Goal: Communication & Community: Answer question/provide support

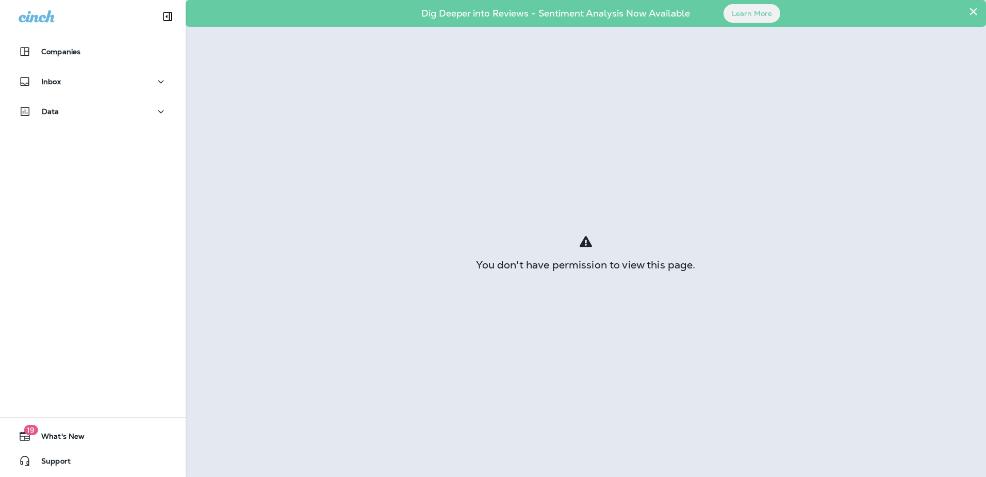
click at [975, 12] on button "×" at bounding box center [974, 11] width 10 height 17
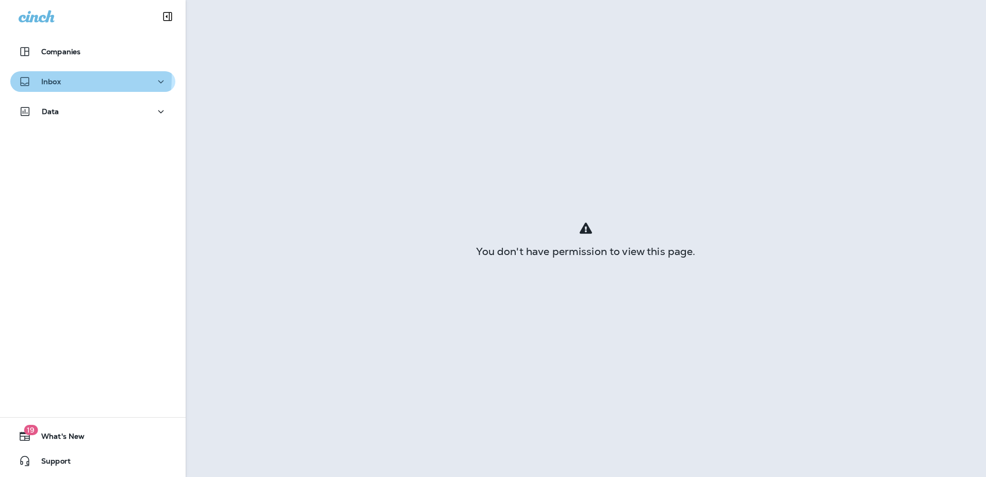
click at [52, 77] on p "Inbox" at bounding box center [51, 81] width 20 height 8
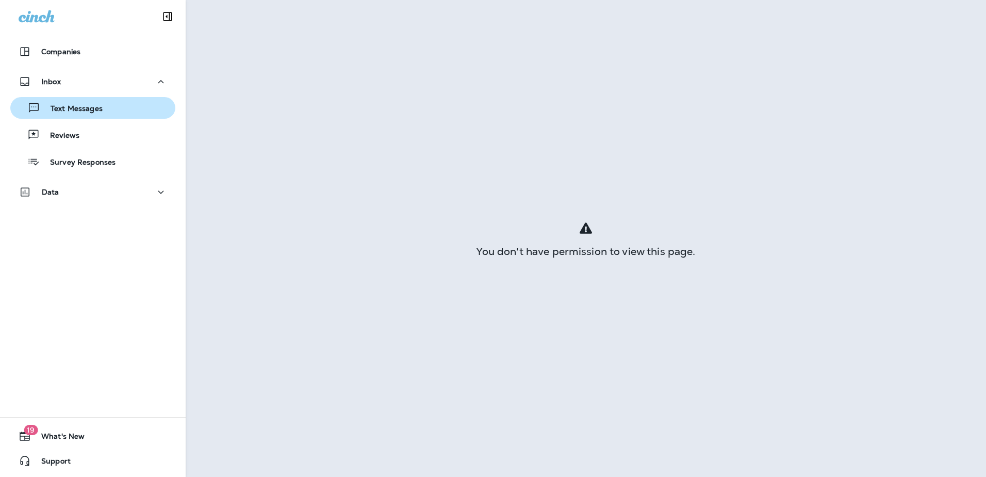
click at [63, 112] on p "Text Messages" at bounding box center [71, 109] width 62 height 10
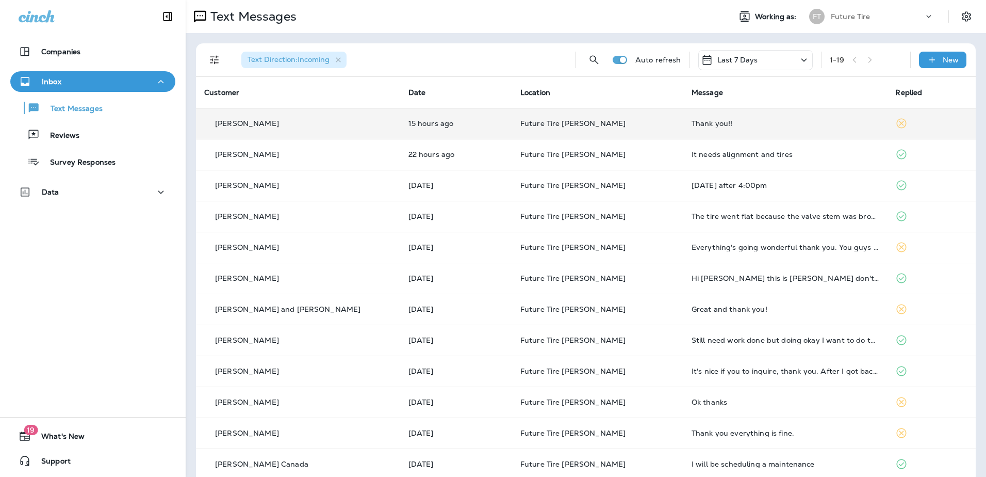
click at [692, 124] on div "Thank you!!" at bounding box center [786, 123] width 188 height 8
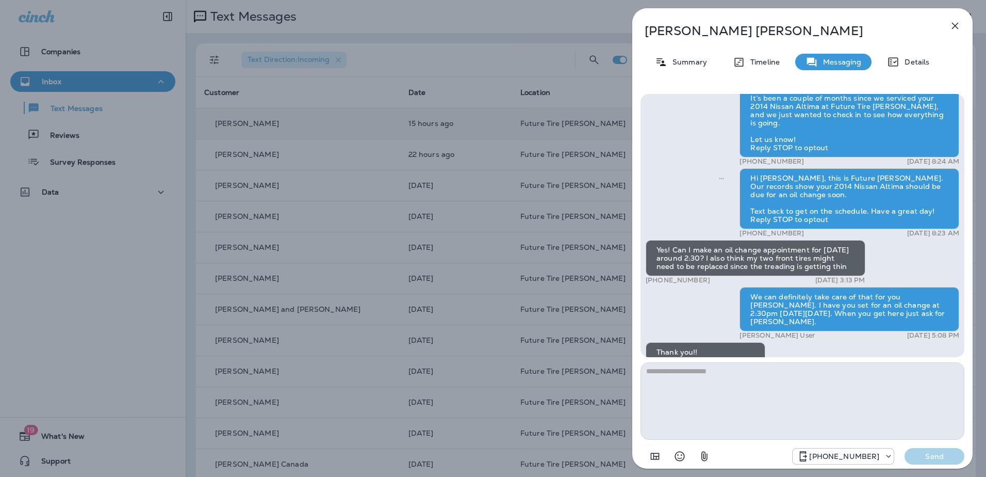
scroll to position [-31, 0]
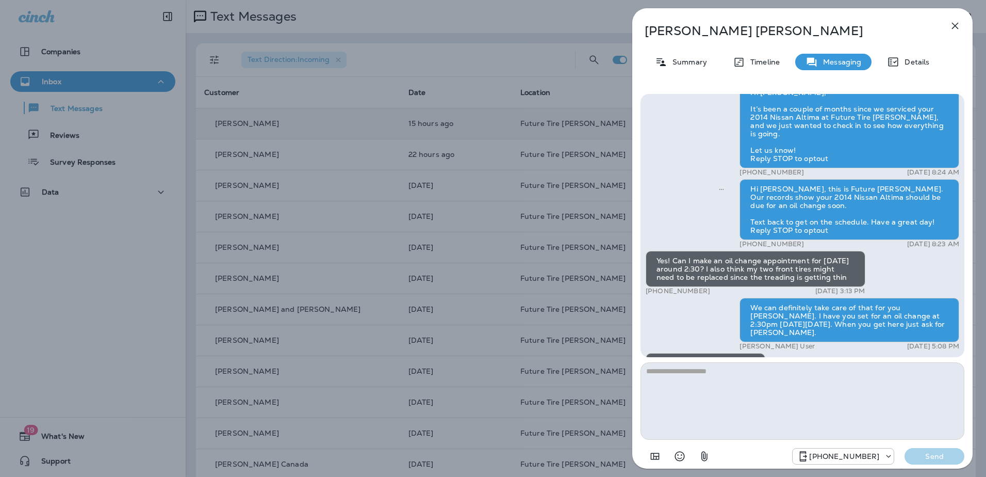
click at [953, 24] on icon "button" at bounding box center [955, 26] width 7 height 7
